Goal: Task Accomplishment & Management: Manage account settings

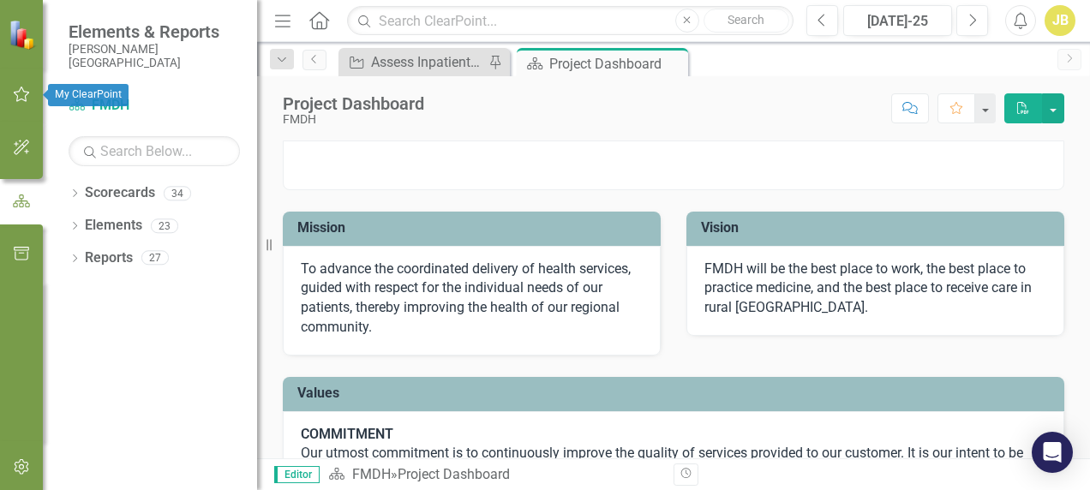
click at [23, 85] on button "button" at bounding box center [22, 95] width 39 height 36
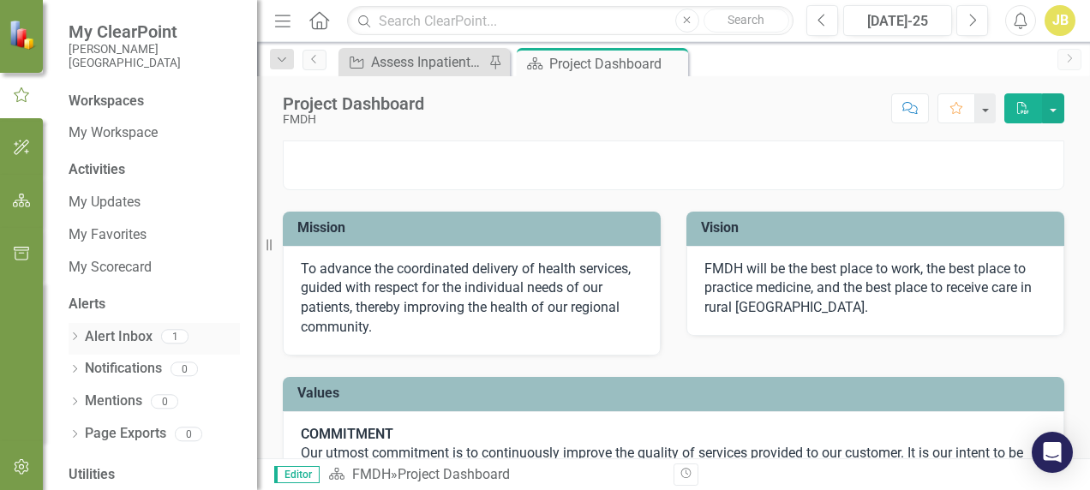
click at [127, 327] on link "Alert Inbox" at bounding box center [119, 337] width 68 height 20
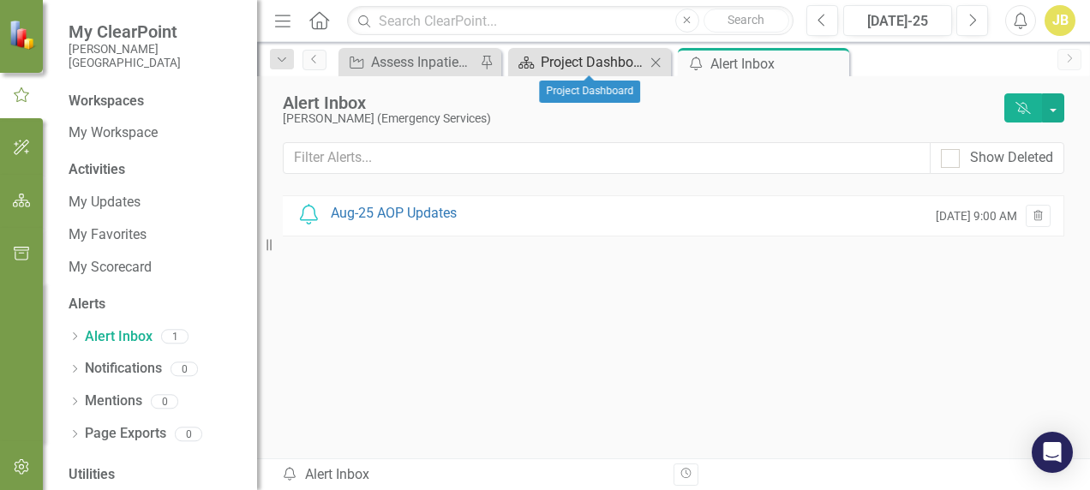
click at [588, 53] on div "Project Dashboard" at bounding box center [593, 61] width 105 height 21
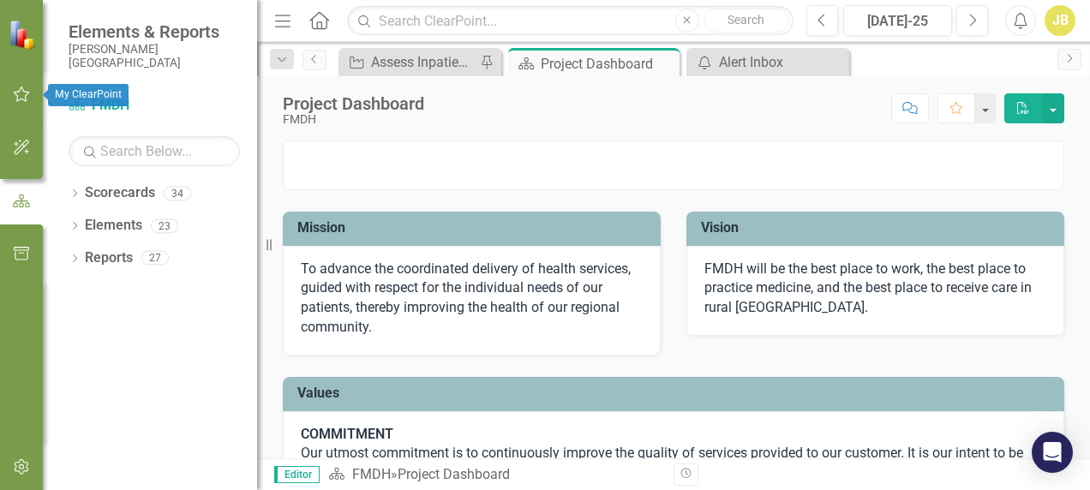
click at [27, 94] on icon "button" at bounding box center [22, 94] width 18 height 14
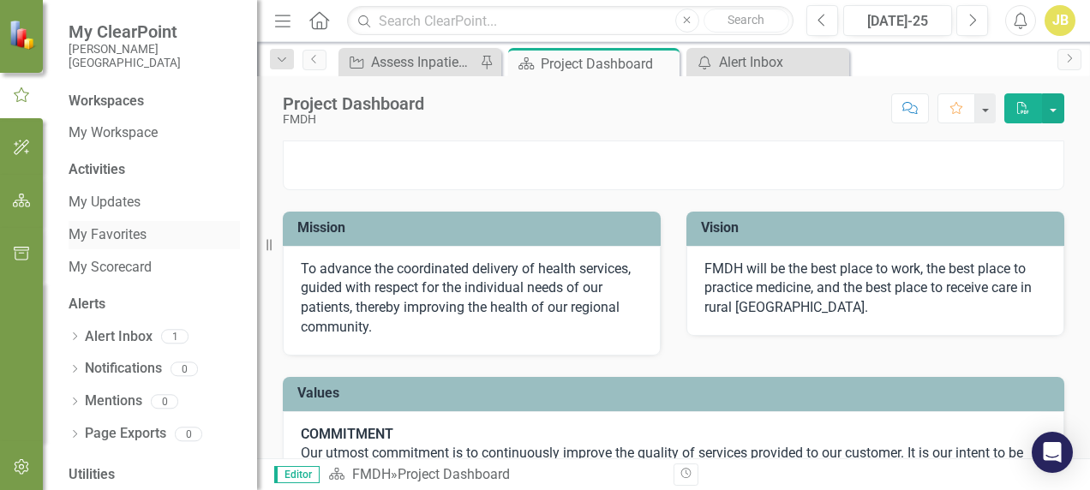
click at [112, 239] on link "My Favorites" at bounding box center [154, 235] width 171 height 20
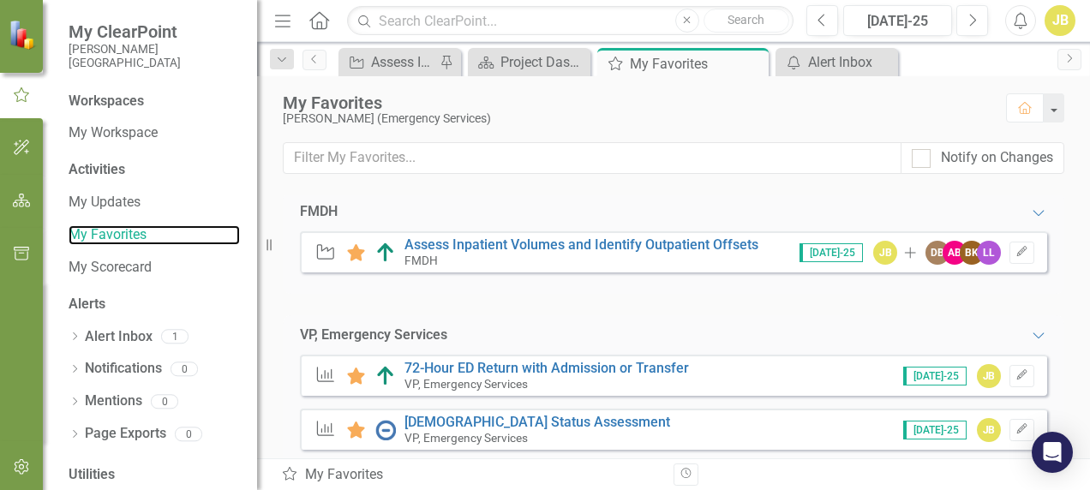
scroll to position [159, 0]
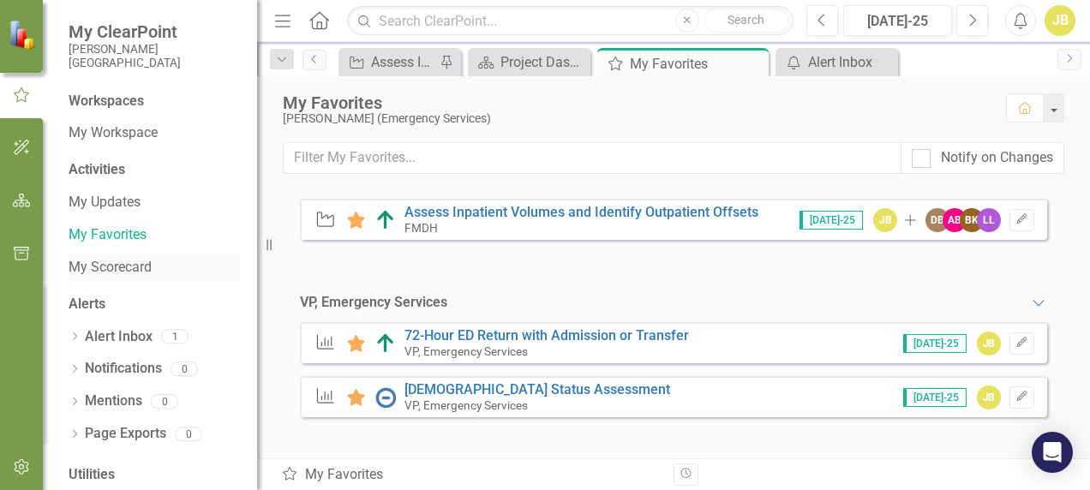
click at [110, 270] on link "My Scorecard" at bounding box center [154, 268] width 171 height 20
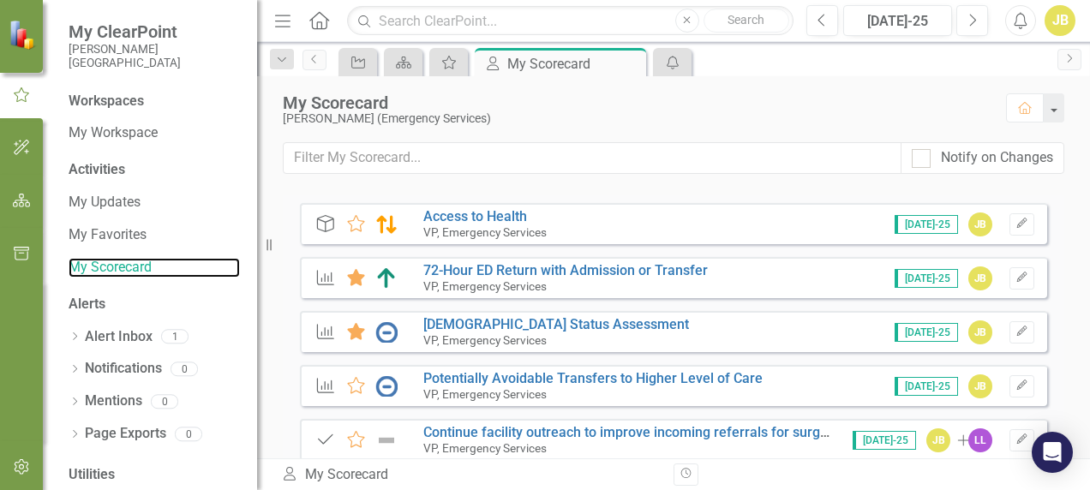
scroll to position [541, 0]
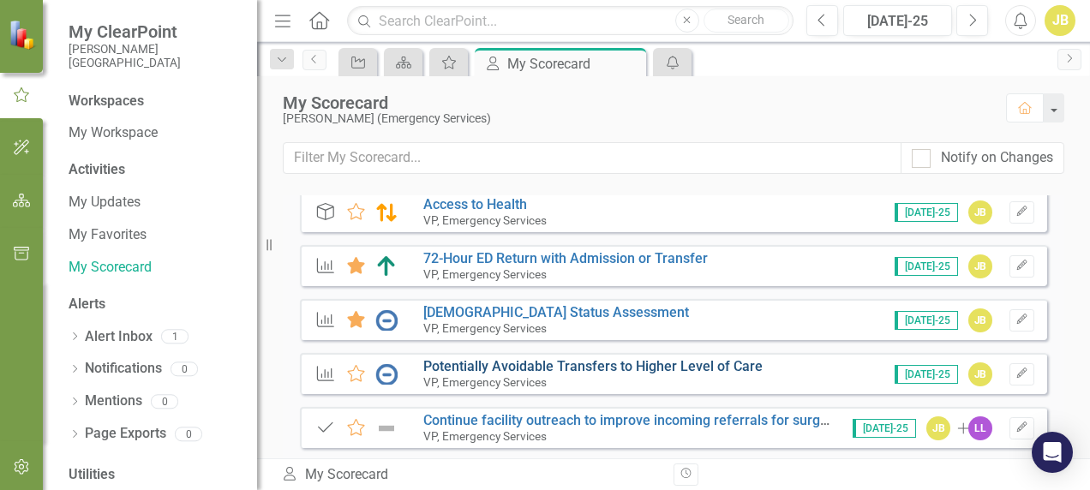
click at [588, 359] on link "Potentially Avoidable Transfers to Higher Level of Care" at bounding box center [592, 366] width 339 height 16
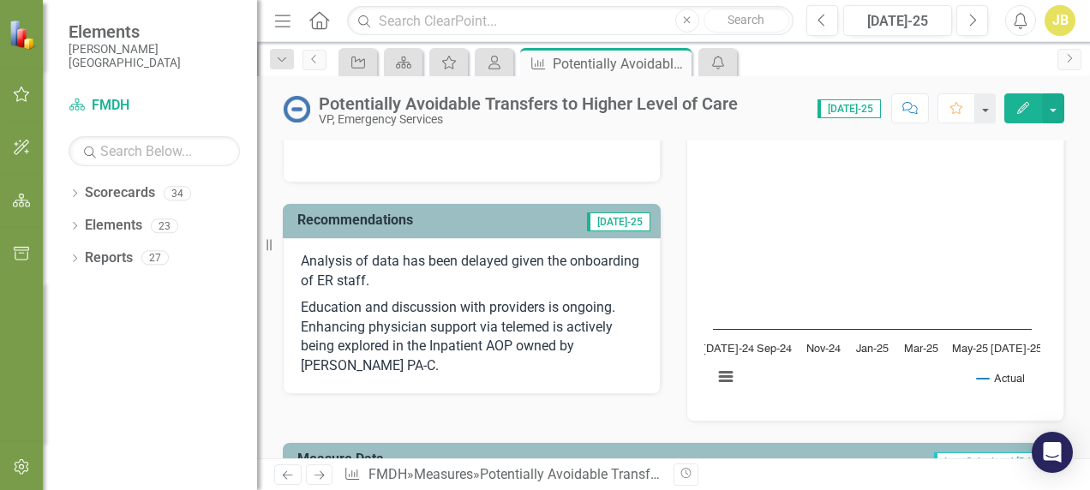
scroll to position [391, 0]
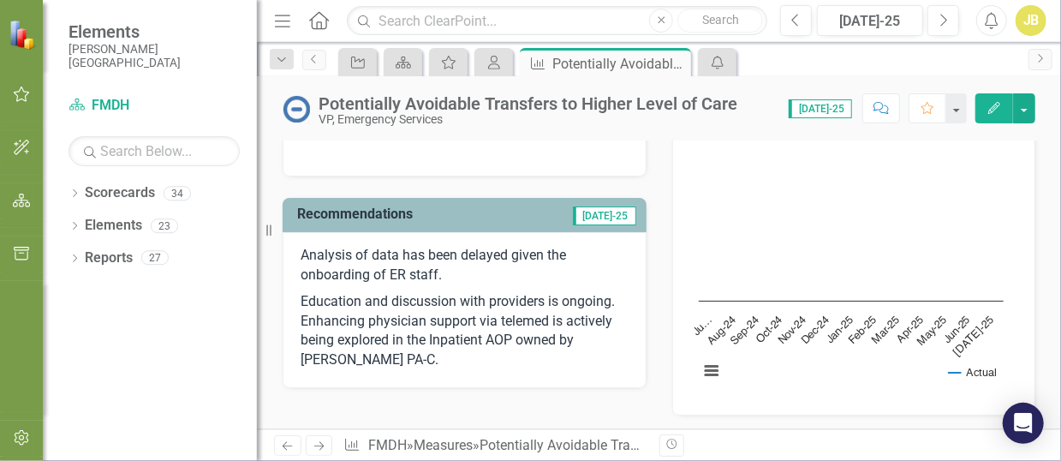
click at [647, 130] on div "Potentially Avoidable Transfers to Higher Level of Care VP, Emergency Services …" at bounding box center [659, 252] width 804 height 353
click at [323, 450] on icon "Next" at bounding box center [319, 445] width 15 height 11
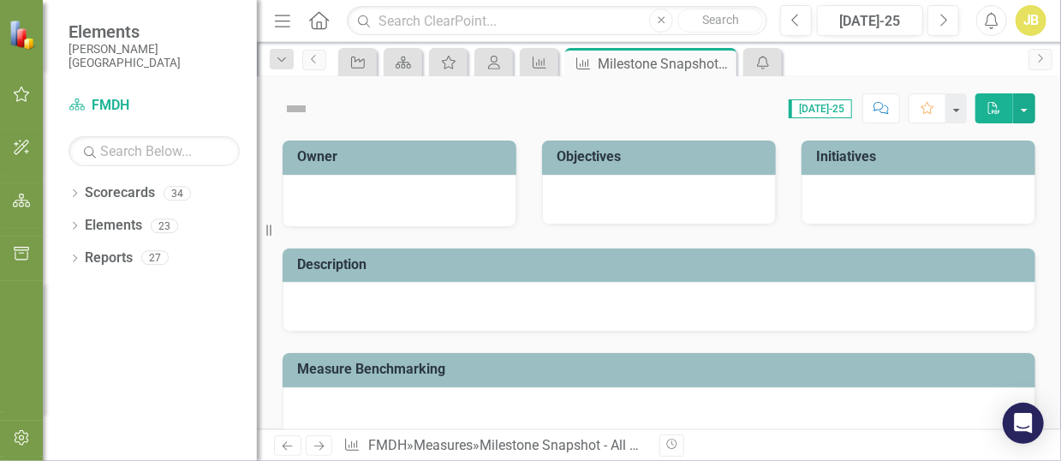
click at [323, 450] on icon "Next" at bounding box center [319, 445] width 15 height 11
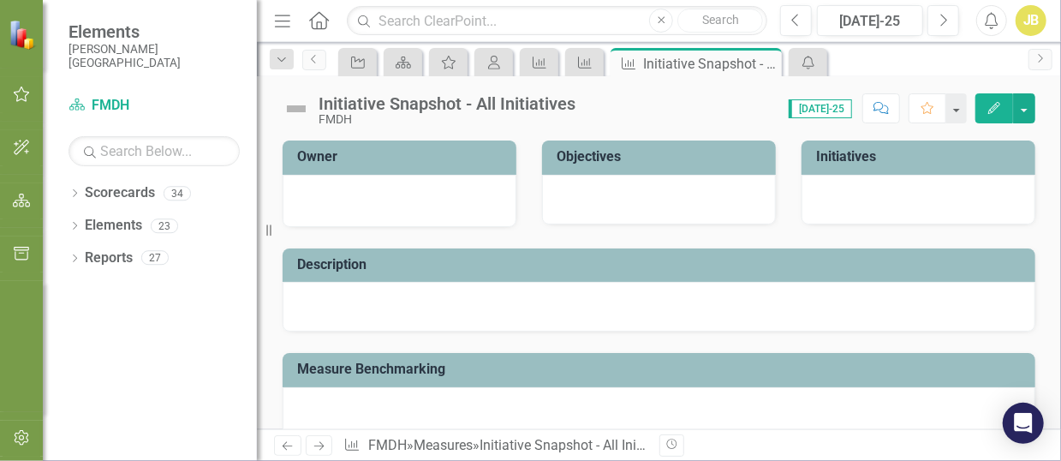
click at [292, 446] on icon at bounding box center [288, 446] width 10 height 9
click at [592, 63] on icon "Measure" at bounding box center [584, 63] width 17 height 14
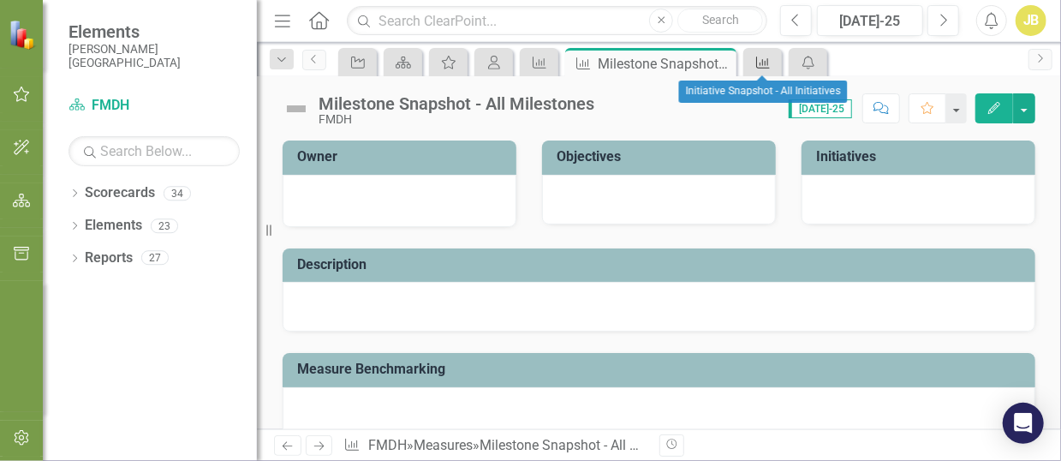
click at [779, 54] on div "Measure" at bounding box center [763, 62] width 39 height 28
click at [763, 58] on icon "Measure" at bounding box center [763, 63] width 17 height 14
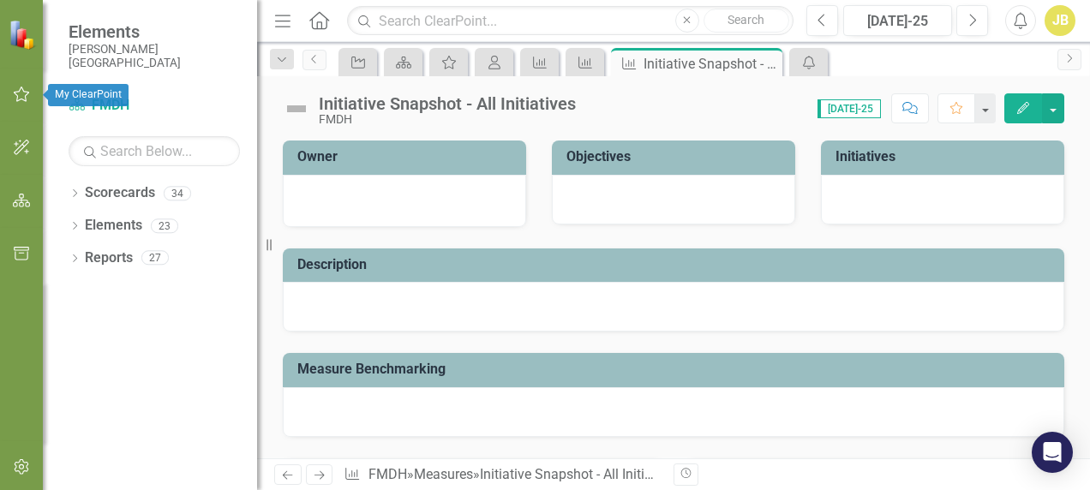
click at [27, 92] on icon "button" at bounding box center [22, 94] width 16 height 15
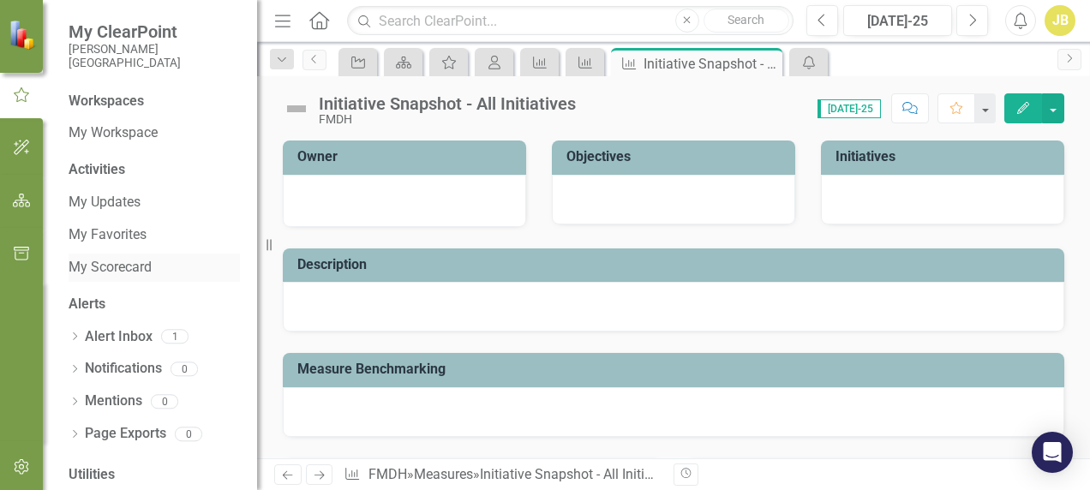
click at [87, 265] on link "My Scorecard" at bounding box center [154, 268] width 171 height 20
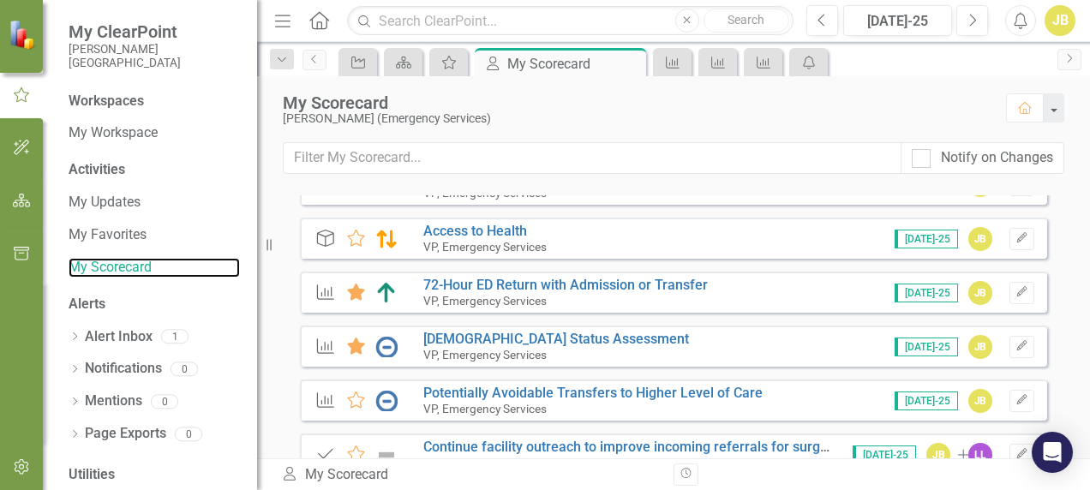
scroll to position [600, 0]
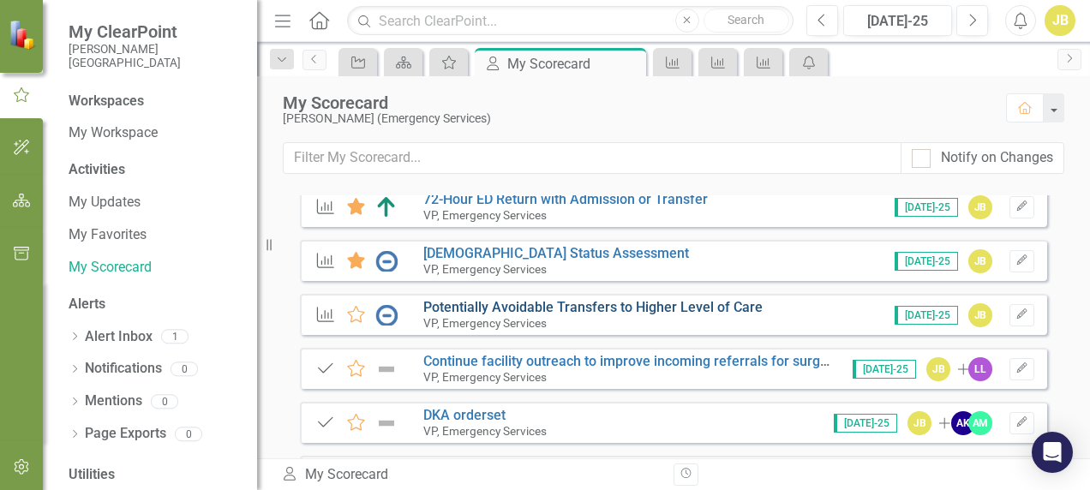
click at [523, 312] on link "Potentially Avoidable Transfers to Higher Level of Care" at bounding box center [592, 307] width 339 height 16
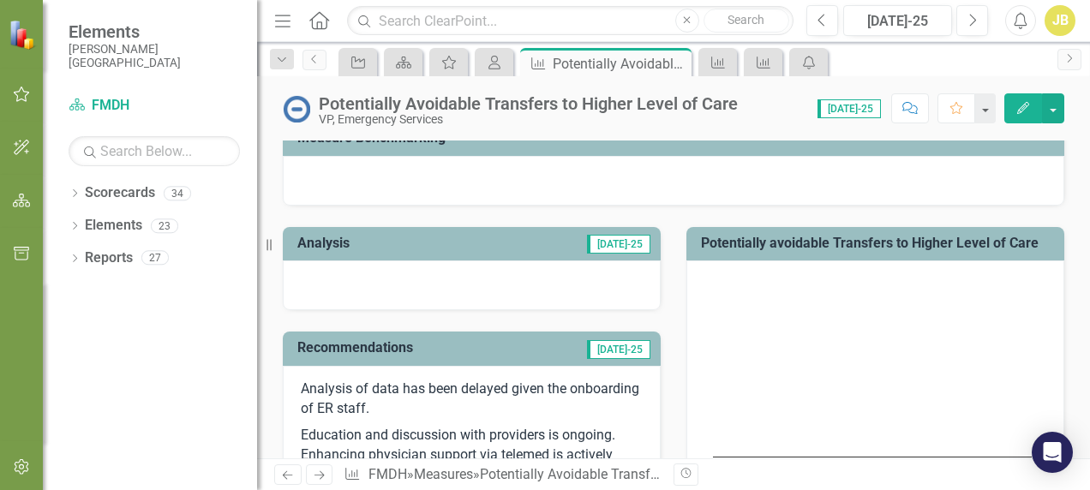
scroll to position [428, 0]
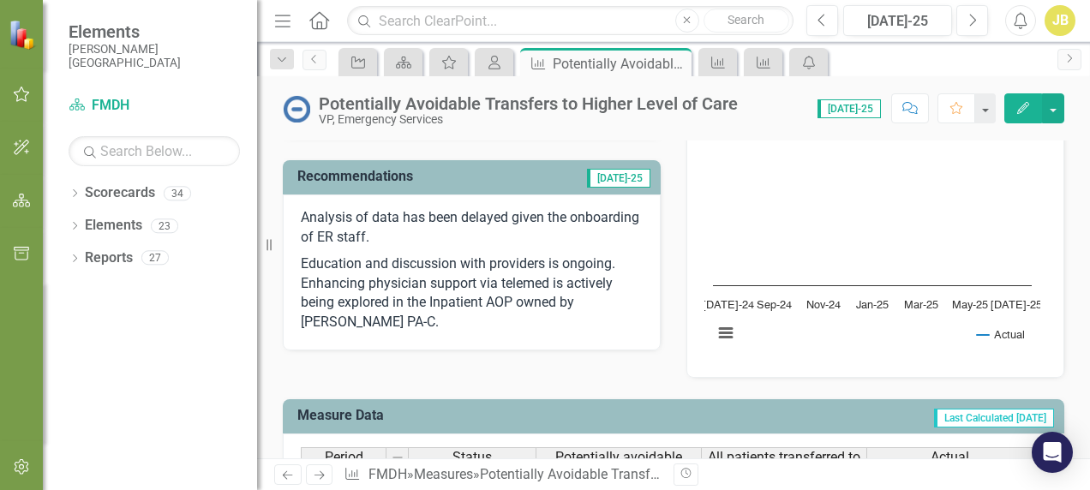
click at [720, 301] on text "[DATE]-24" at bounding box center [727, 305] width 51 height 11
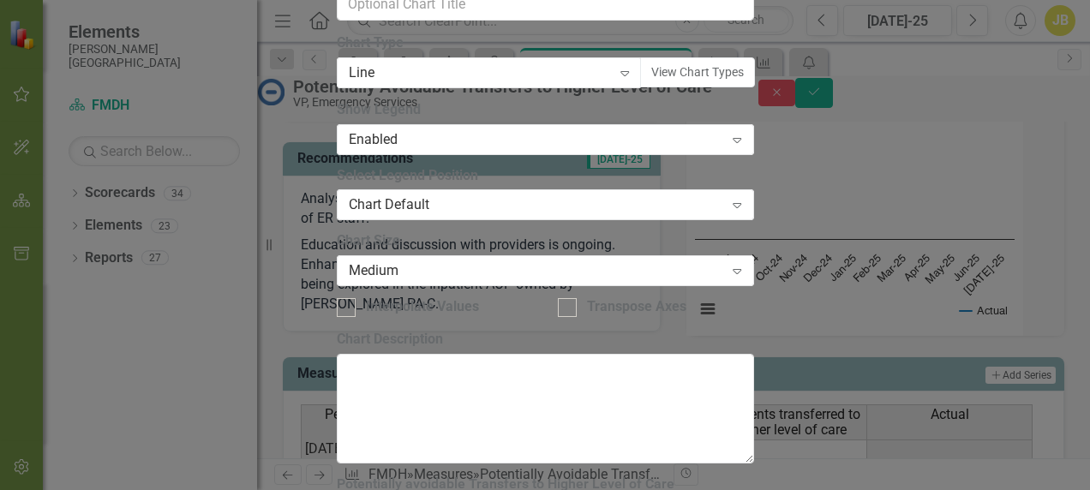
scroll to position [264, 0]
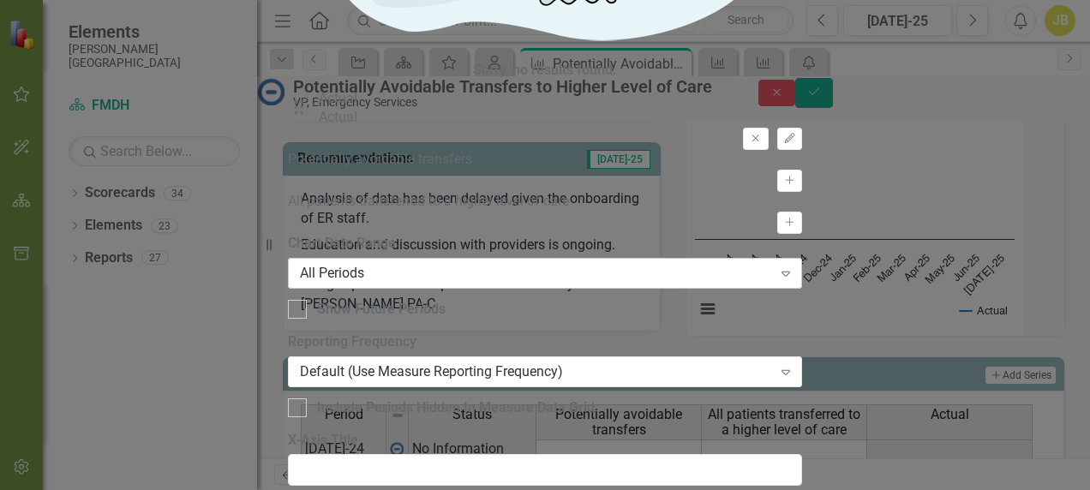
click at [777, 266] on icon "Expand" at bounding box center [785, 273] width 17 height 14
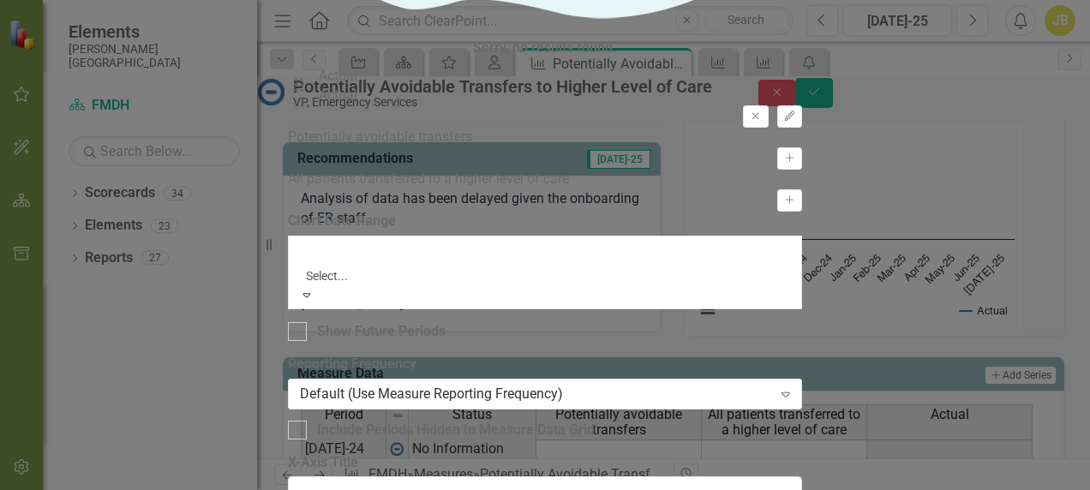
click at [634, 395] on div "From this tab, you define the periods you want included in the chart. For examp…" at bounding box center [545, 326] width 514 height 228
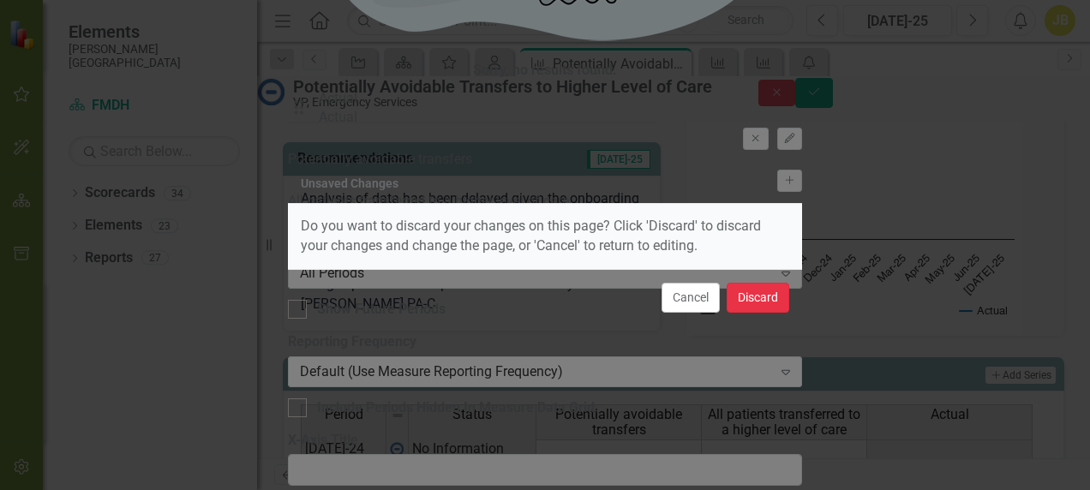
click at [751, 301] on button "Discard" at bounding box center [757, 298] width 63 height 30
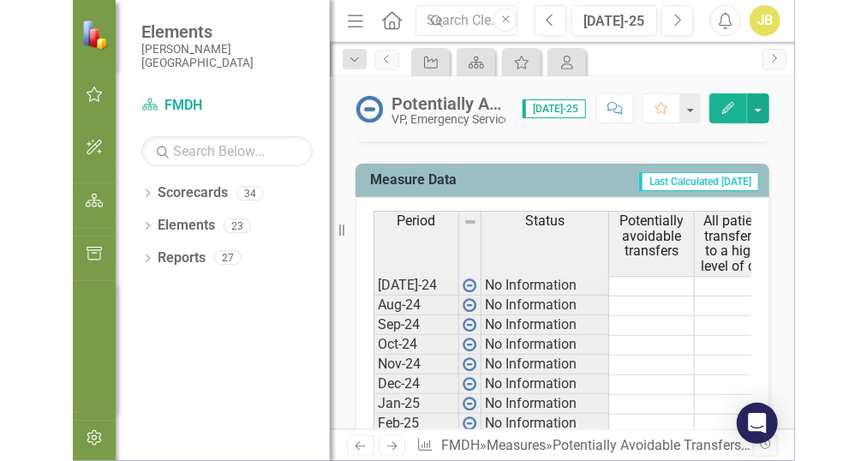
scroll to position [974, 0]
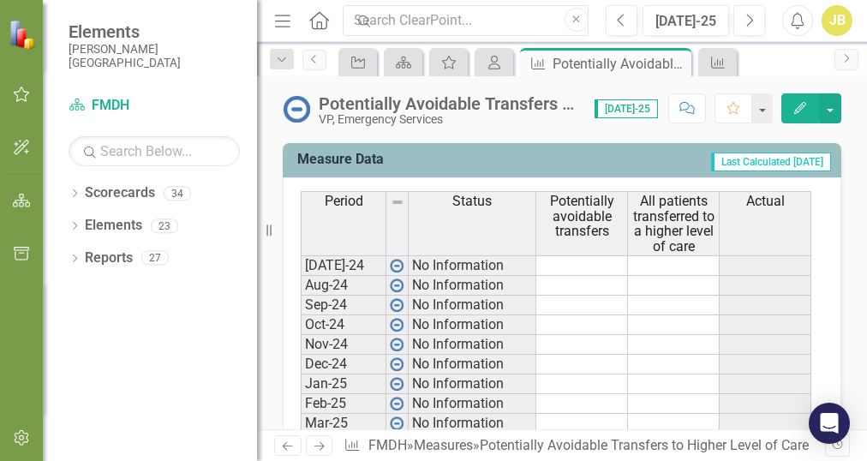
click at [668, 262] on td at bounding box center [674, 265] width 92 height 21
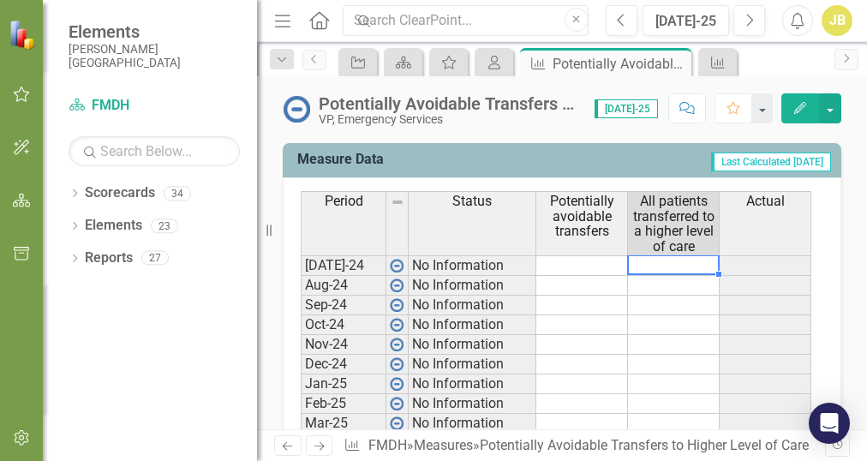
click at [667, 262] on td at bounding box center [674, 265] width 92 height 21
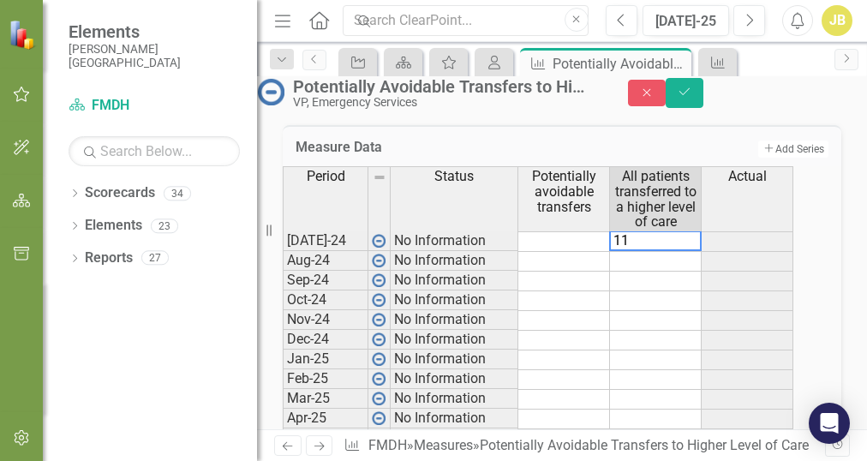
type textarea "11"
click at [640, 272] on td at bounding box center [656, 262] width 92 height 20
click at [658, 291] on td at bounding box center [656, 282] width 92 height 20
click at [654, 291] on td at bounding box center [656, 282] width 92 height 20
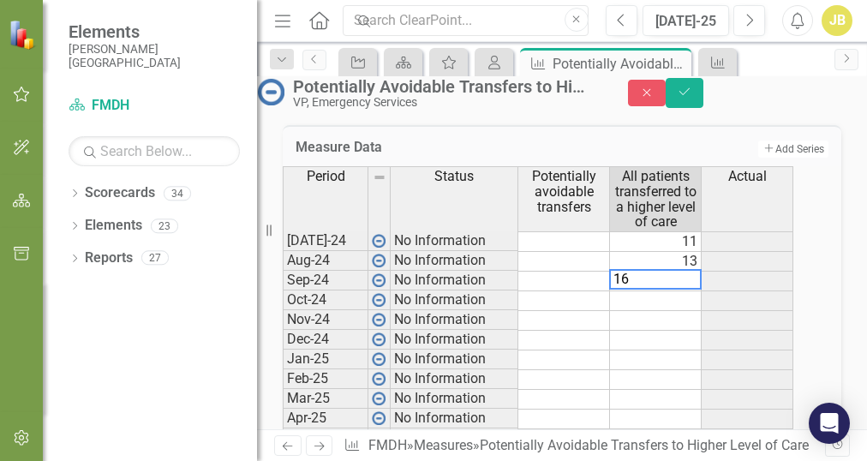
click at [649, 311] on td at bounding box center [656, 301] width 92 height 20
click at [661, 331] on td at bounding box center [656, 321] width 92 height 20
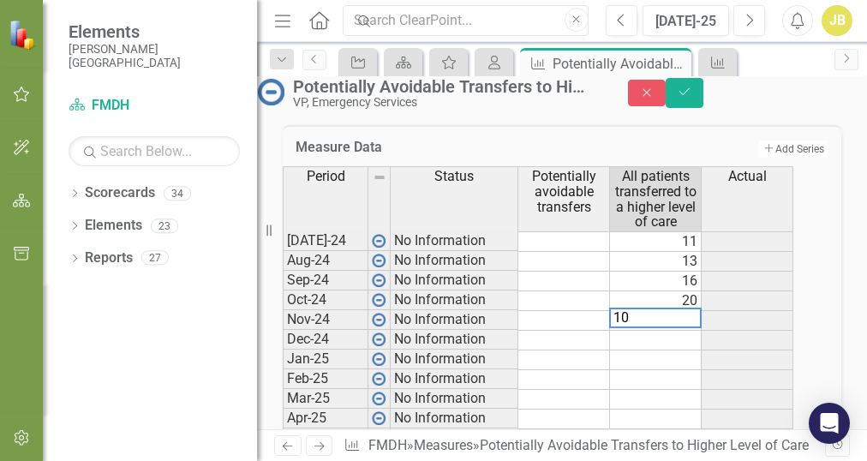
click at [677, 350] on td at bounding box center [656, 341] width 92 height 20
click at [672, 370] on td at bounding box center [656, 360] width 92 height 20
click at [632, 370] on td at bounding box center [656, 360] width 92 height 20
click at [661, 390] on td at bounding box center [656, 380] width 92 height 20
click at [660, 409] on td at bounding box center [656, 400] width 92 height 20
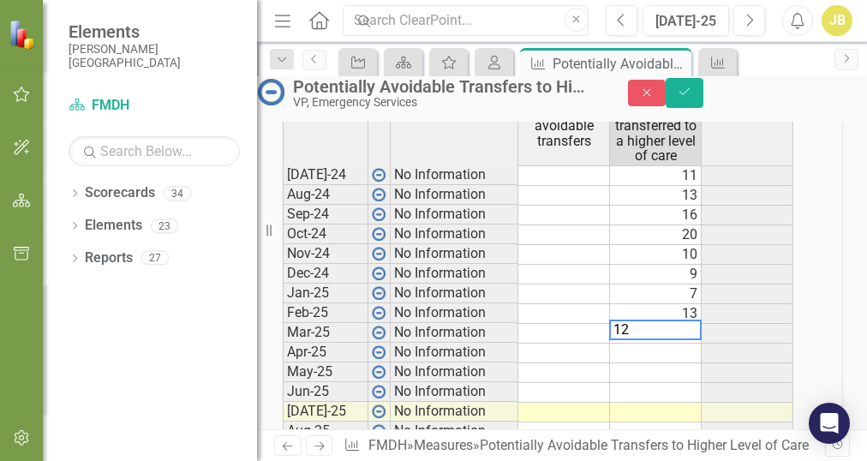
scroll to position [1150, 0]
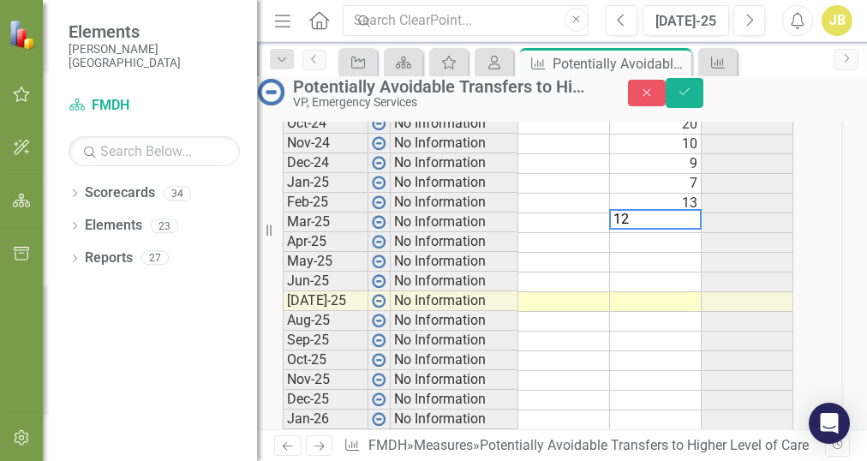
click at [649, 253] on td at bounding box center [656, 243] width 92 height 20
click at [642, 253] on td at bounding box center [656, 243] width 92 height 20
click at [640, 272] on td at bounding box center [656, 263] width 92 height 20
click at [637, 292] on td at bounding box center [656, 282] width 92 height 20
click at [644, 312] on td at bounding box center [656, 302] width 92 height 20
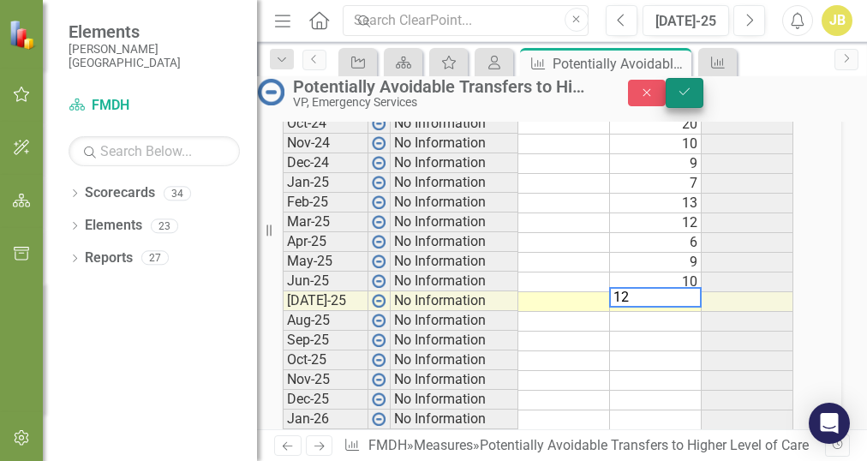
type textarea "12"
click at [692, 98] on icon "Save" at bounding box center [684, 92] width 15 height 12
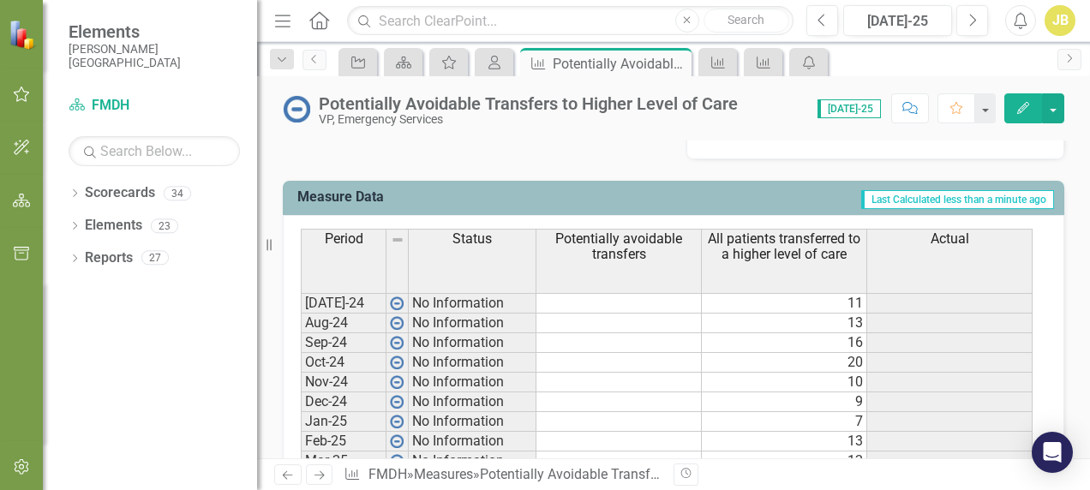
scroll to position [995, 0]
